Goal: Task Accomplishment & Management: Manage account settings

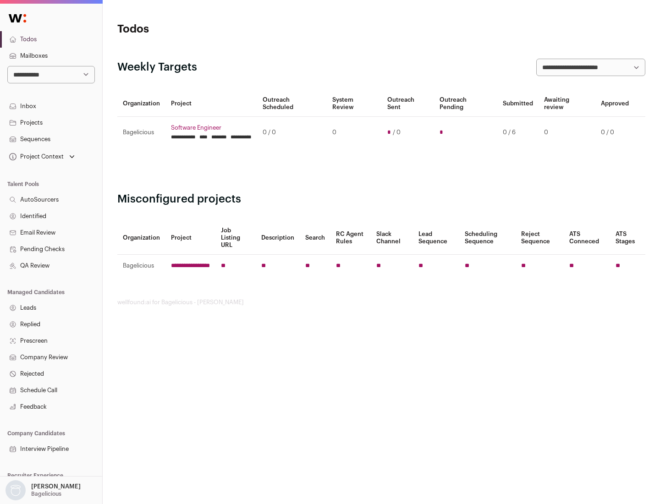
click at [51, 122] on link "Projects" at bounding box center [51, 123] width 102 height 16
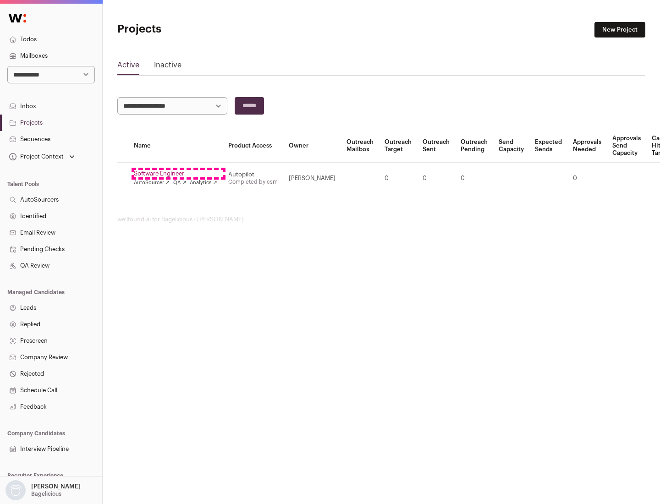
click at [178, 174] on link "Software Engineer" at bounding box center [175, 173] width 83 height 7
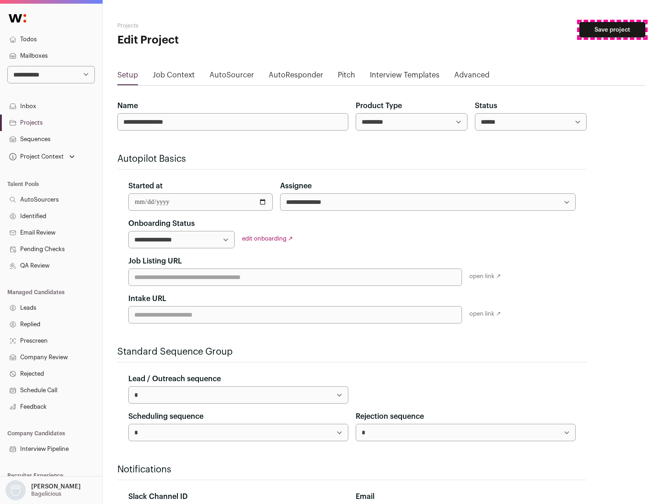
click at [612, 30] on button "Save project" at bounding box center [612, 30] width 66 height 16
